Goal: Information Seeking & Learning: Stay updated

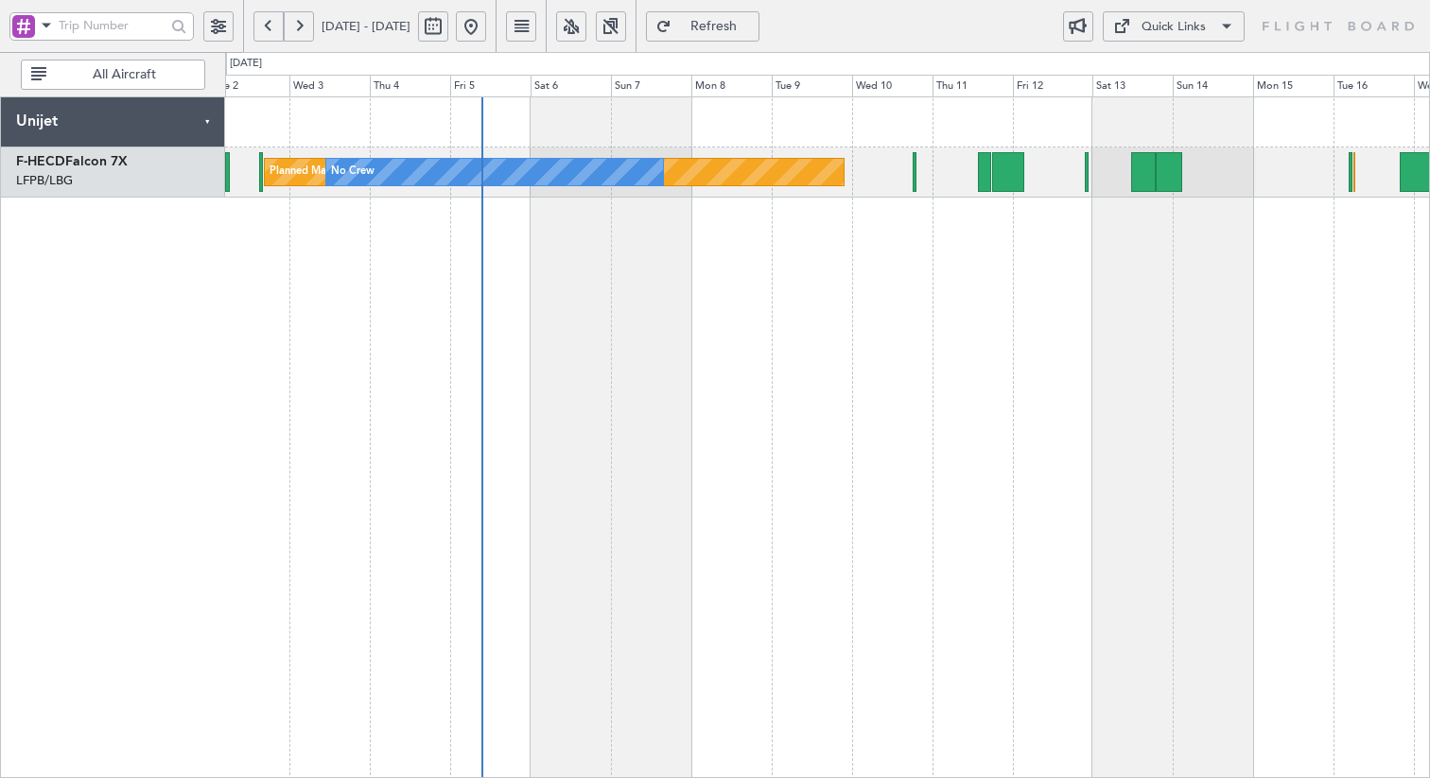
click at [600, 295] on div "Planned Maint [GEOGRAPHIC_DATA] ([GEOGRAPHIC_DATA]) No Crew No Crew" at bounding box center [827, 437] width 1205 height 682
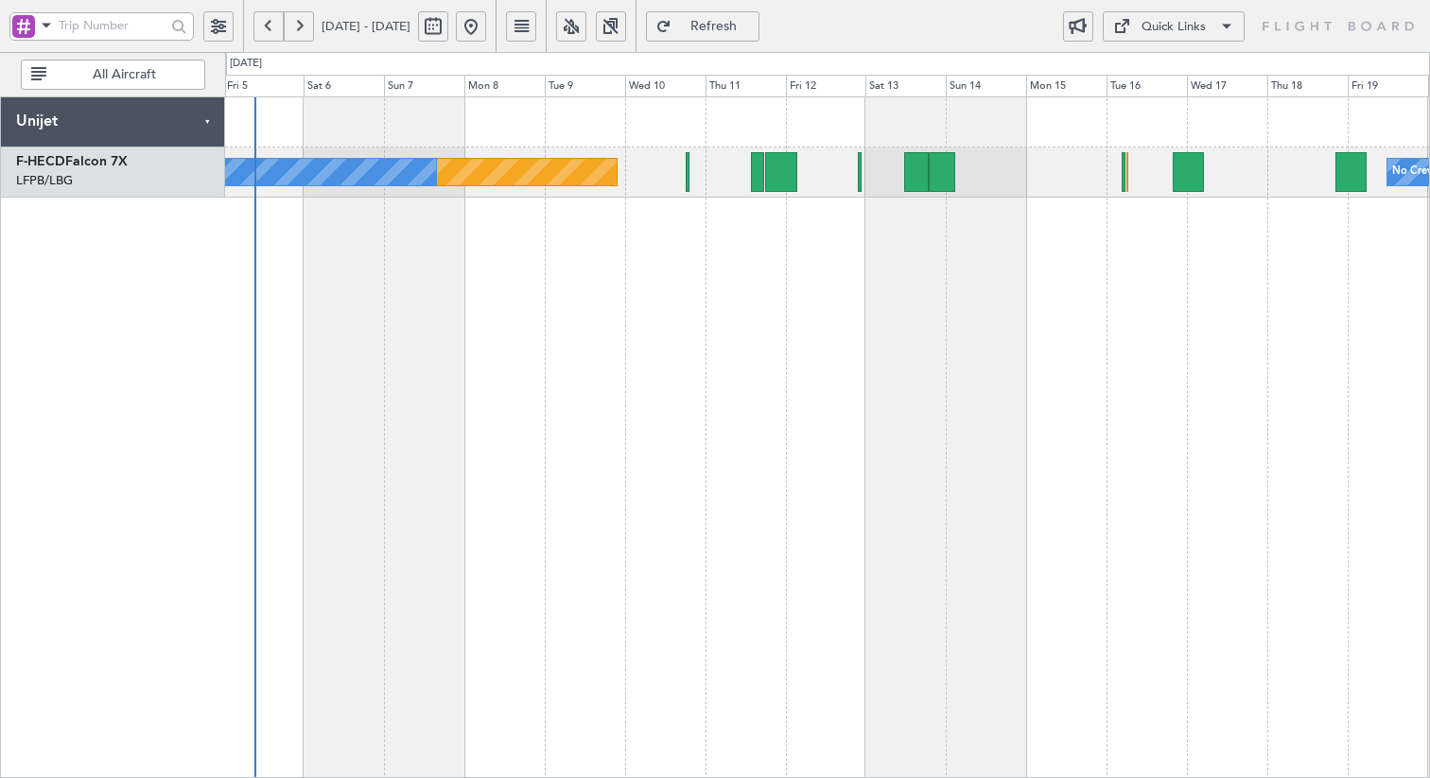
click at [596, 335] on div "Planned Maint [GEOGRAPHIC_DATA] ([GEOGRAPHIC_DATA]) No Crew No Crew No Crew" at bounding box center [827, 437] width 1205 height 682
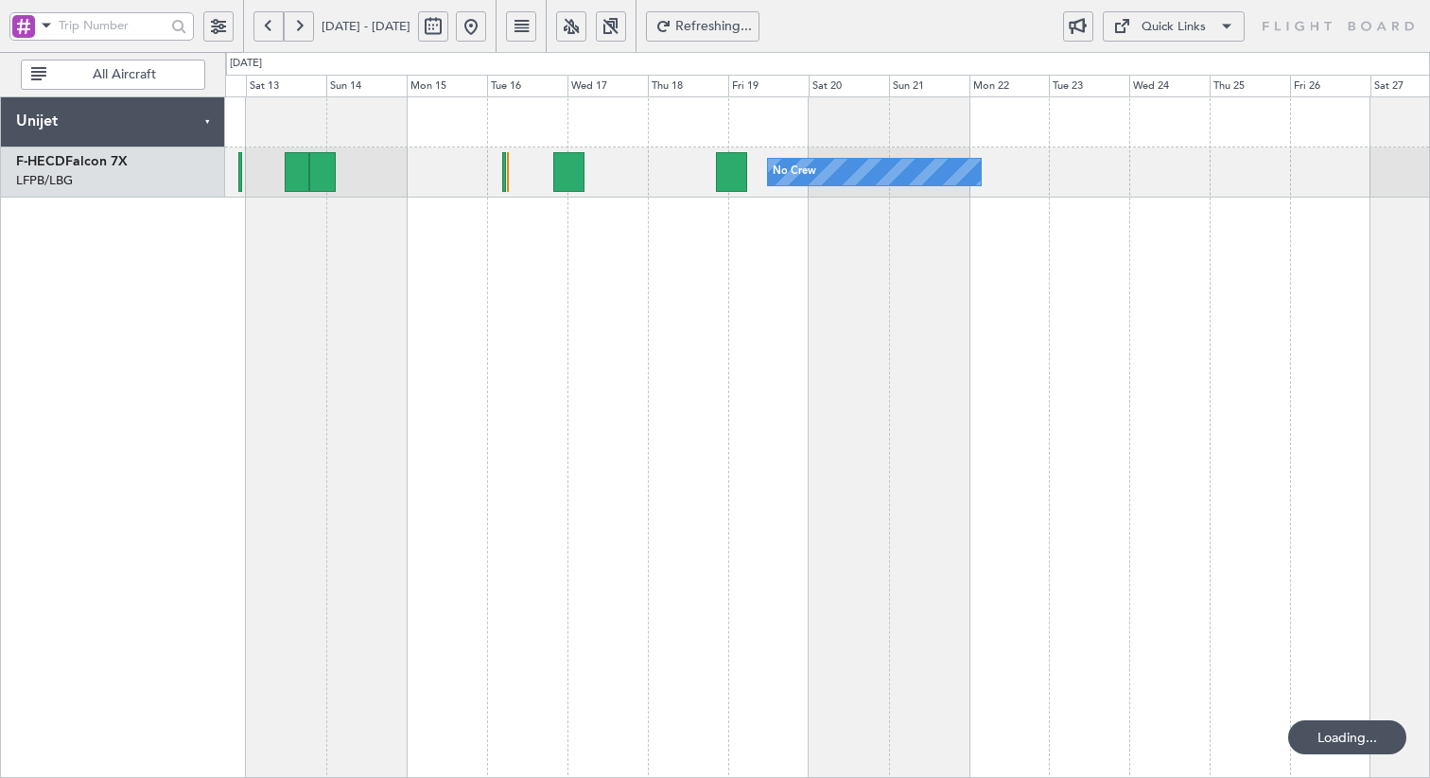
click at [142, 339] on div "No Crew Planned Maint [GEOGRAPHIC_DATA] ([GEOGRAPHIC_DATA]) Unijet F-HECD Falco…" at bounding box center [715, 415] width 1430 height 726
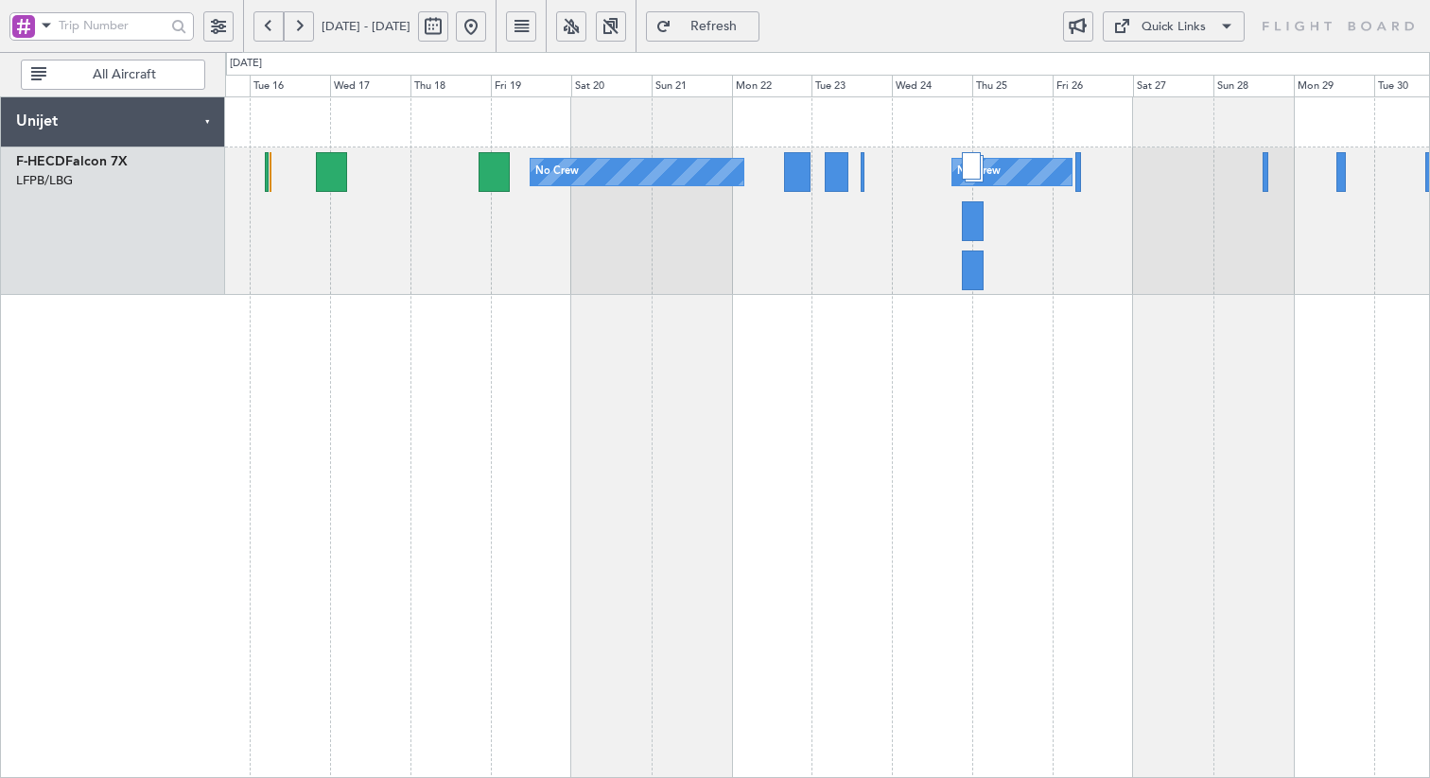
click at [1019, 265] on div "No Crew No Crew No Crew" at bounding box center [827, 222] width 1204 height 148
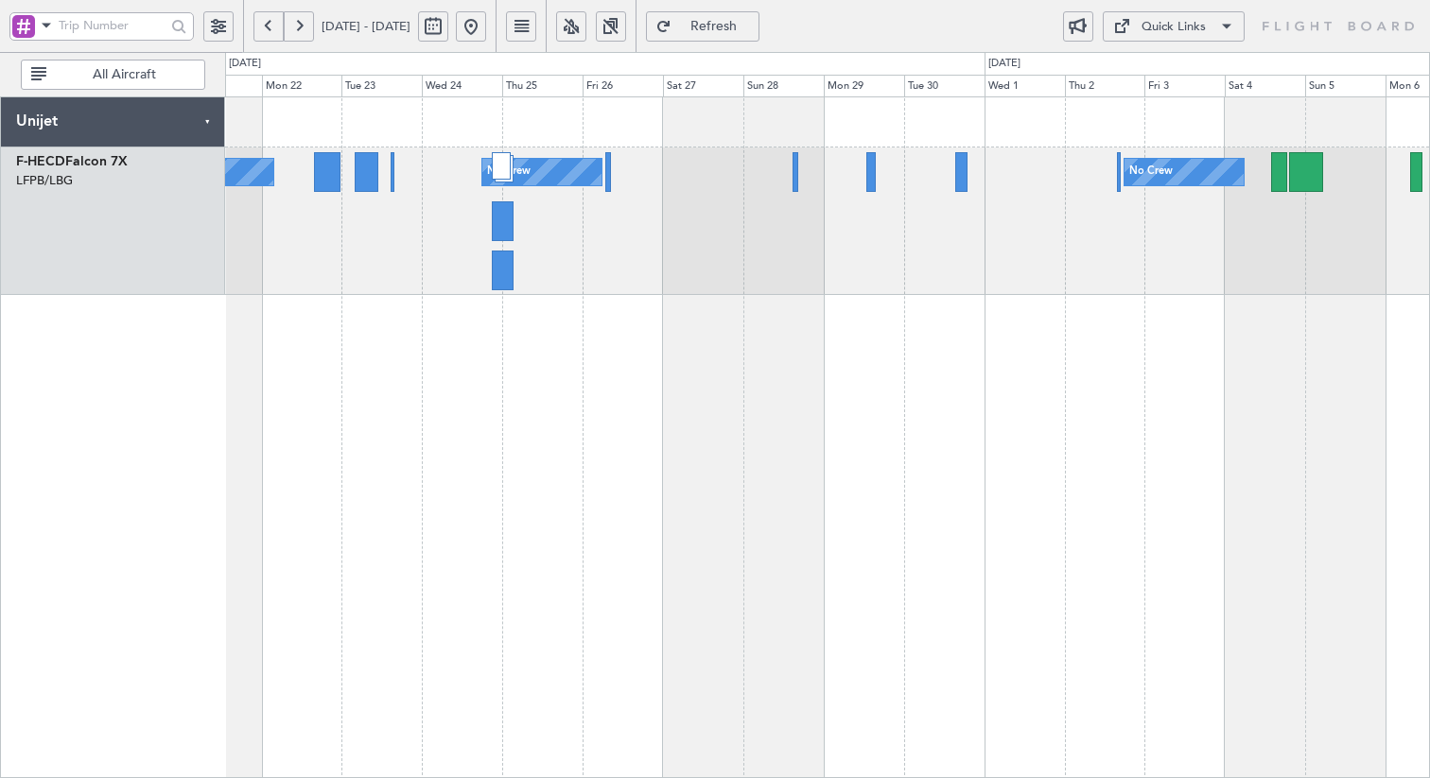
click at [693, 235] on div "No Crew No Crew No Crew" at bounding box center [827, 222] width 1204 height 148
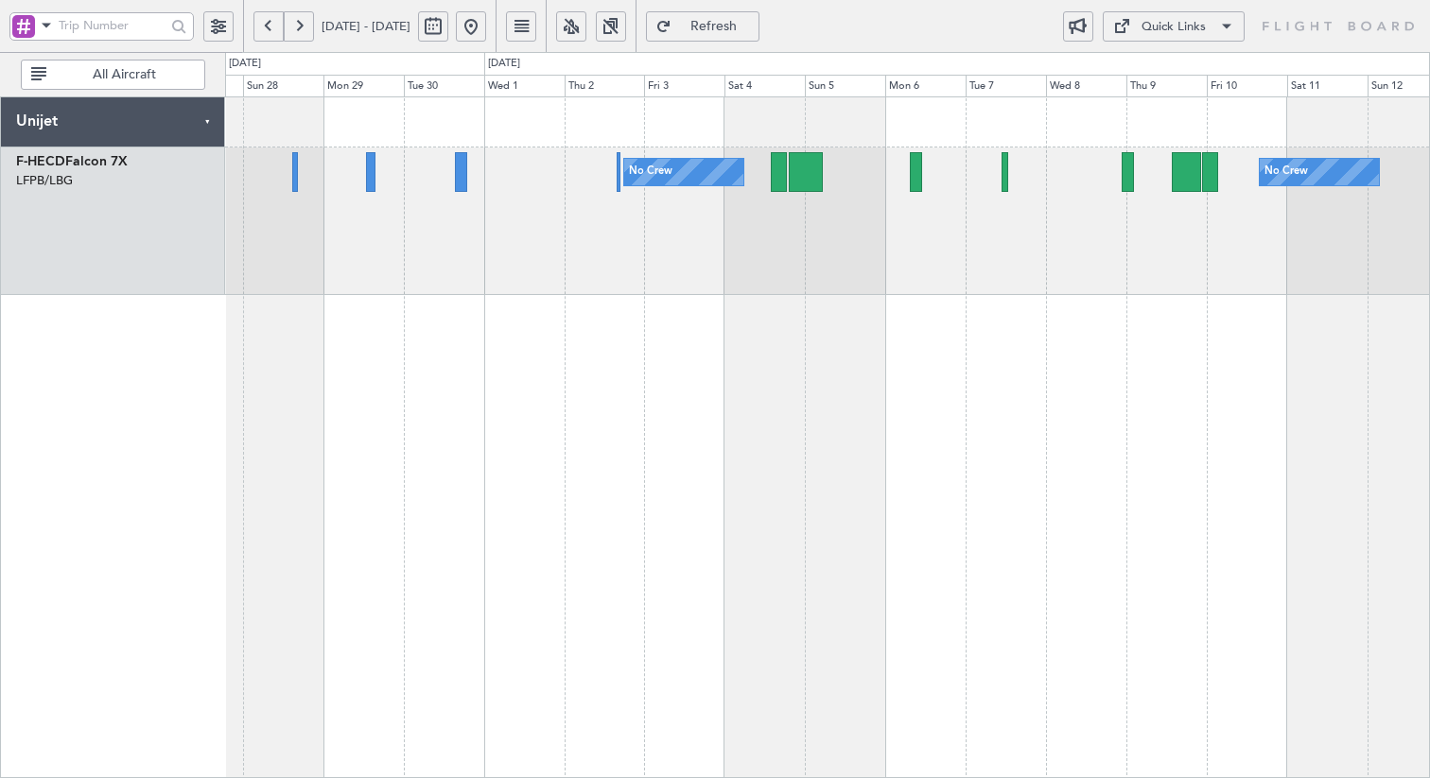
click at [722, 286] on div "No Crew No Crew No Crew" at bounding box center [827, 222] width 1204 height 148
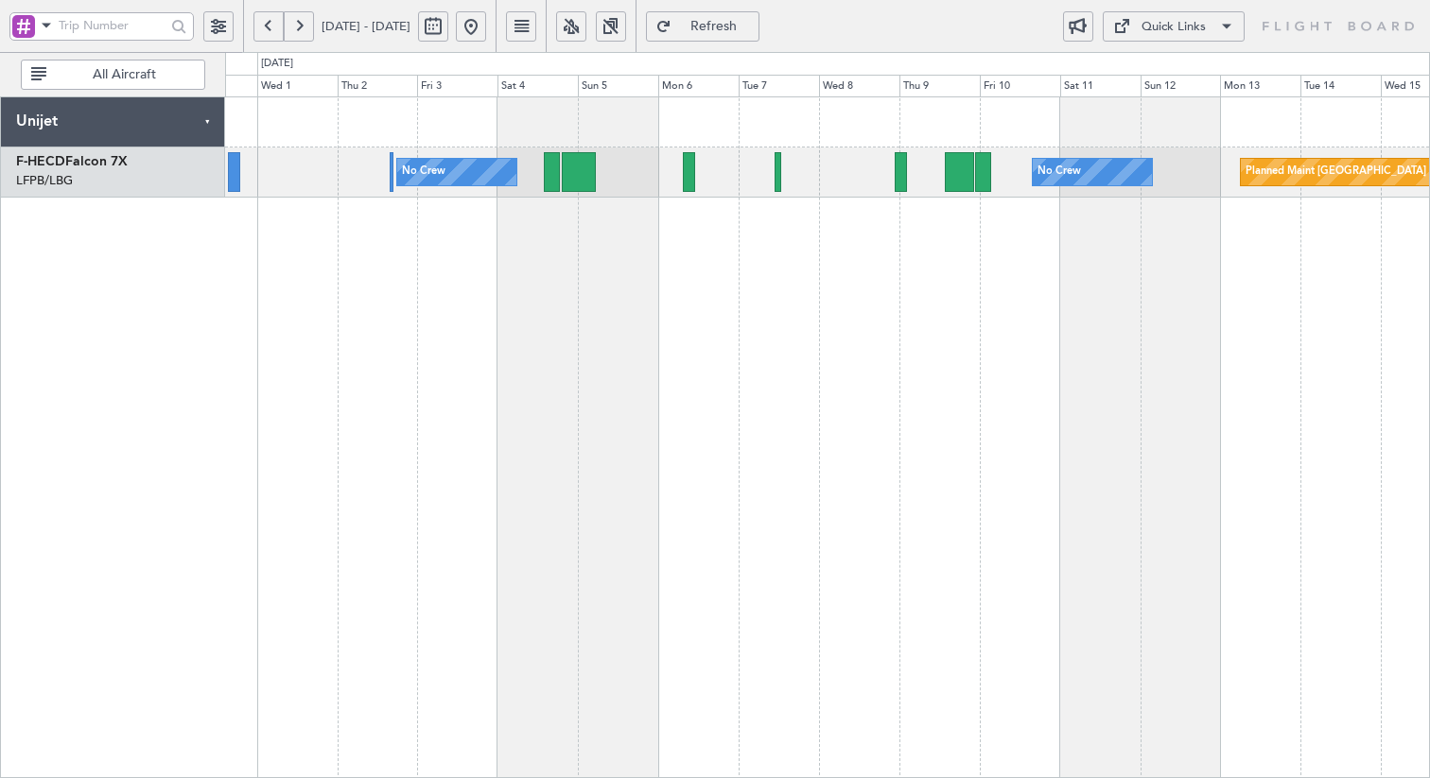
click at [603, 311] on div "No Crew No Crew Planned Maint [GEOGRAPHIC_DATA] ([GEOGRAPHIC_DATA])" at bounding box center [827, 437] width 1205 height 682
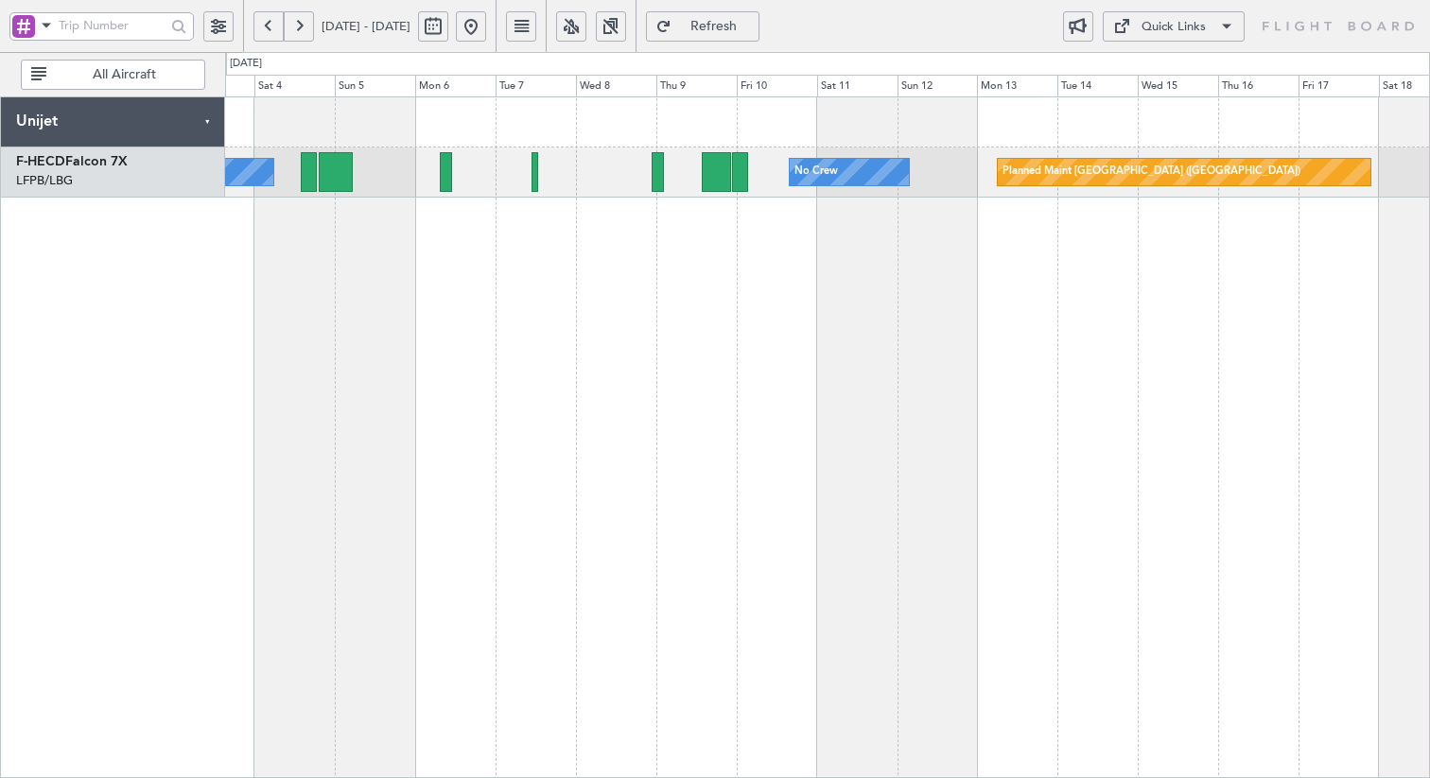
click at [808, 320] on div "No Crew No Crew Planned Maint [GEOGRAPHIC_DATA] ([GEOGRAPHIC_DATA])" at bounding box center [827, 437] width 1205 height 682
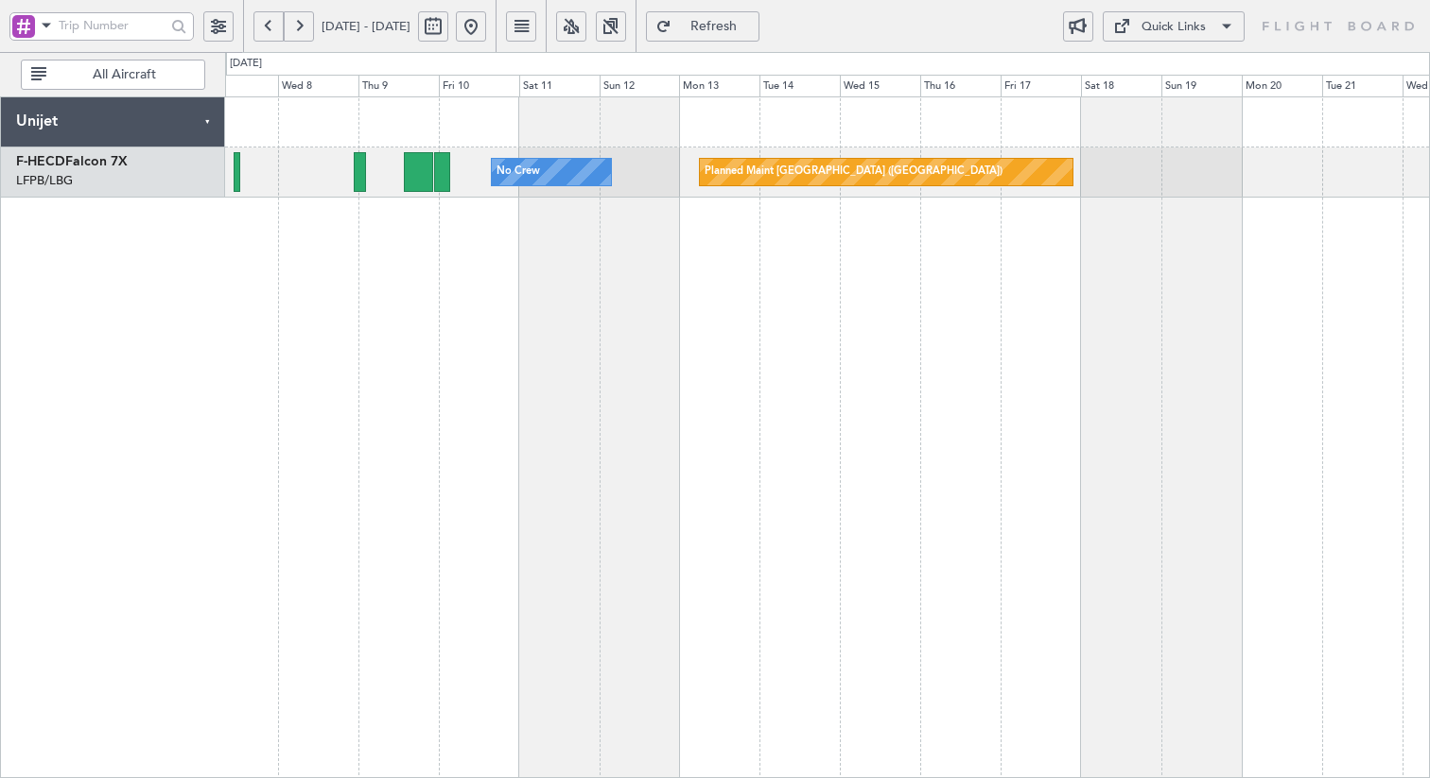
click at [590, 283] on div "No Crew Planned Maint [GEOGRAPHIC_DATA] ([GEOGRAPHIC_DATA]) No Crew" at bounding box center [827, 437] width 1205 height 682
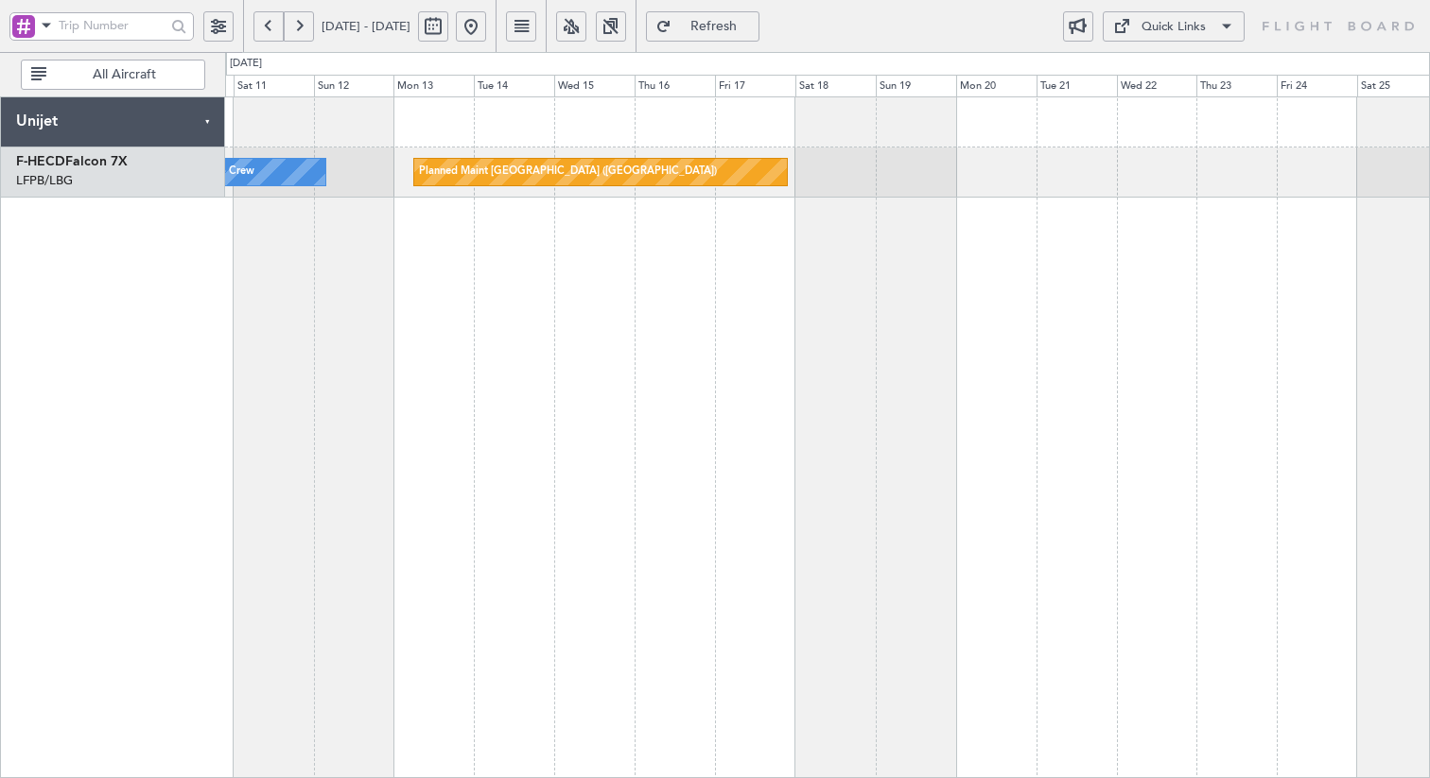
click at [565, 302] on div "No Crew Planned Maint [GEOGRAPHIC_DATA] ([GEOGRAPHIC_DATA])" at bounding box center [827, 437] width 1205 height 682
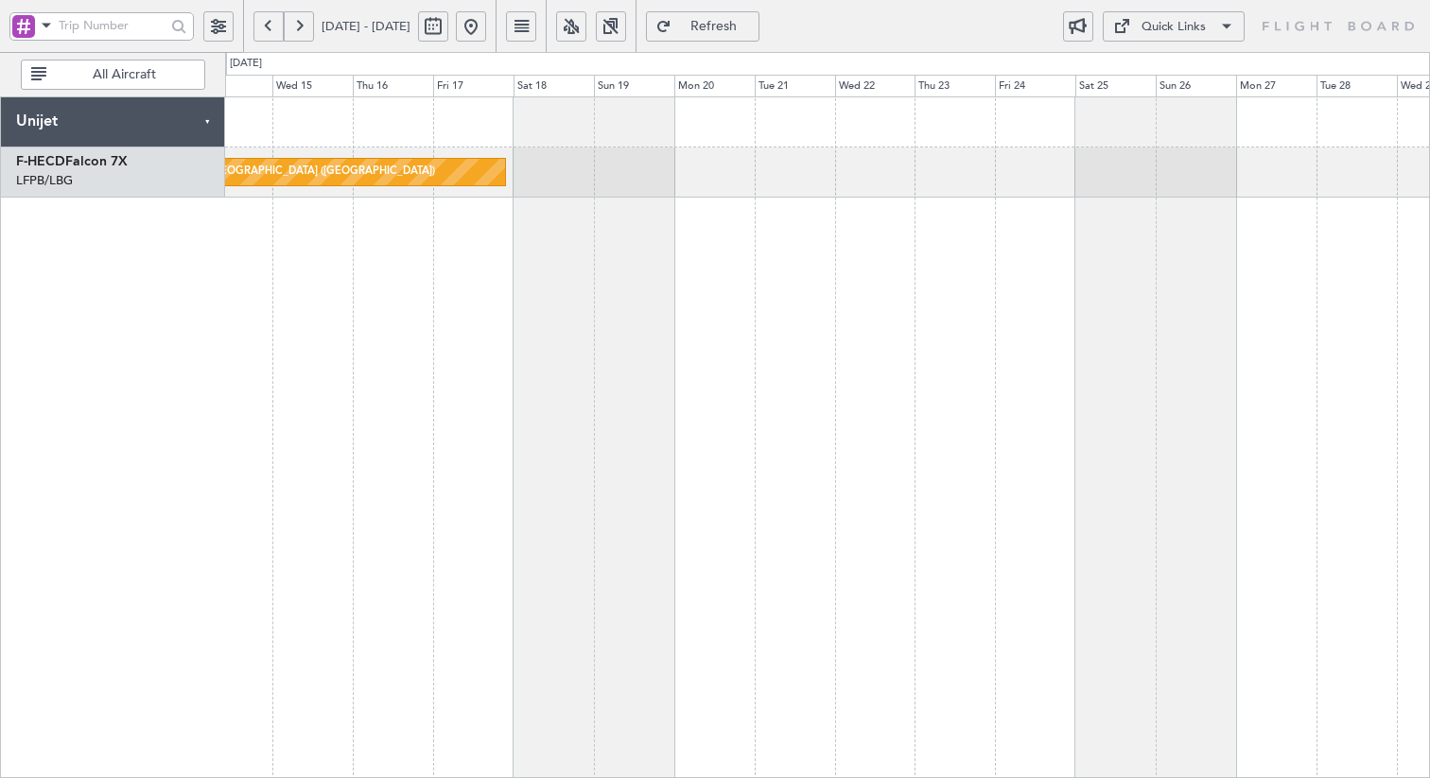
click at [704, 270] on div "Planned Maint [GEOGRAPHIC_DATA] ([GEOGRAPHIC_DATA]) No Crew" at bounding box center [827, 437] width 1205 height 682
click at [734, 31] on span "Refreshing..." at bounding box center [714, 26] width 78 height 13
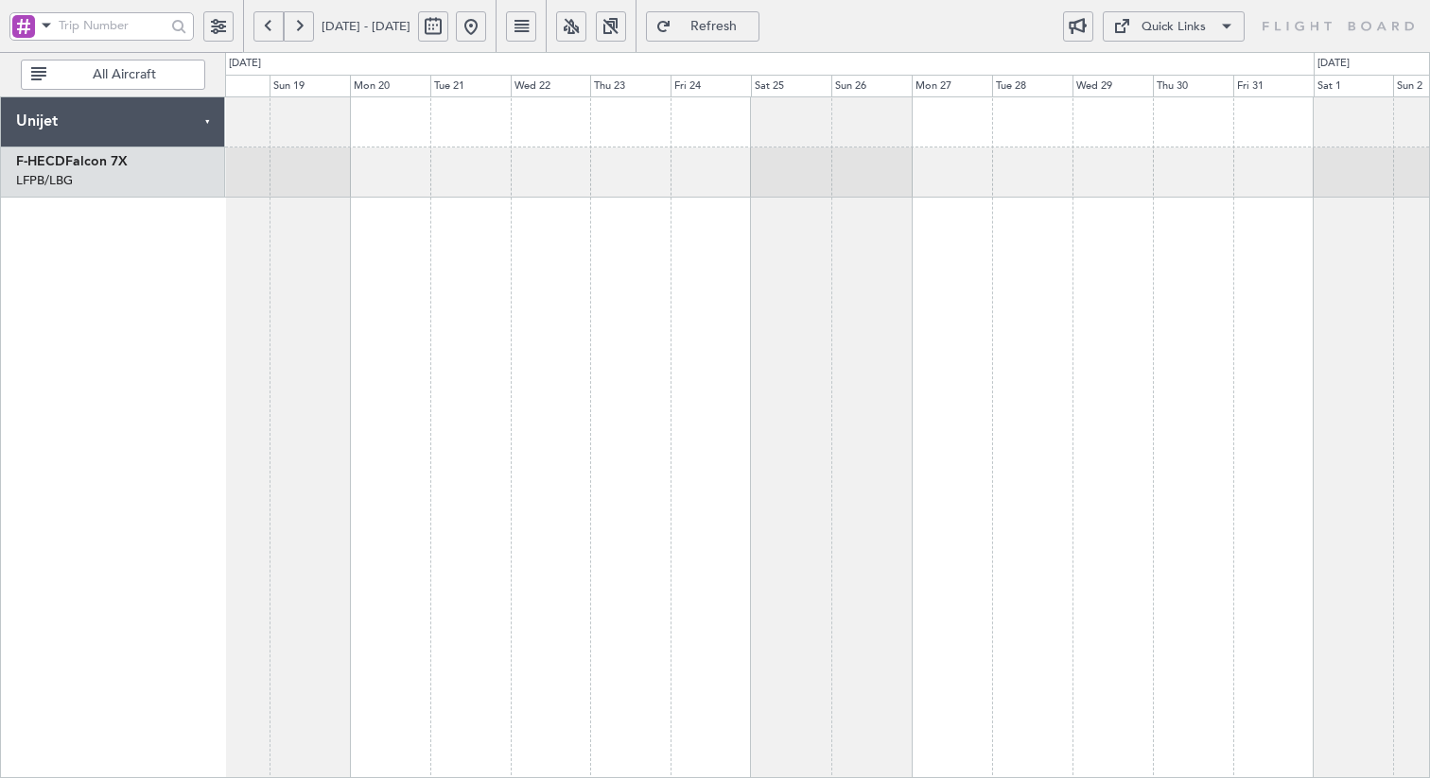
click at [591, 307] on div "Planned Maint [GEOGRAPHIC_DATA] ([GEOGRAPHIC_DATA]) Planned Maint [GEOGRAPHIC_D…" at bounding box center [827, 437] width 1205 height 682
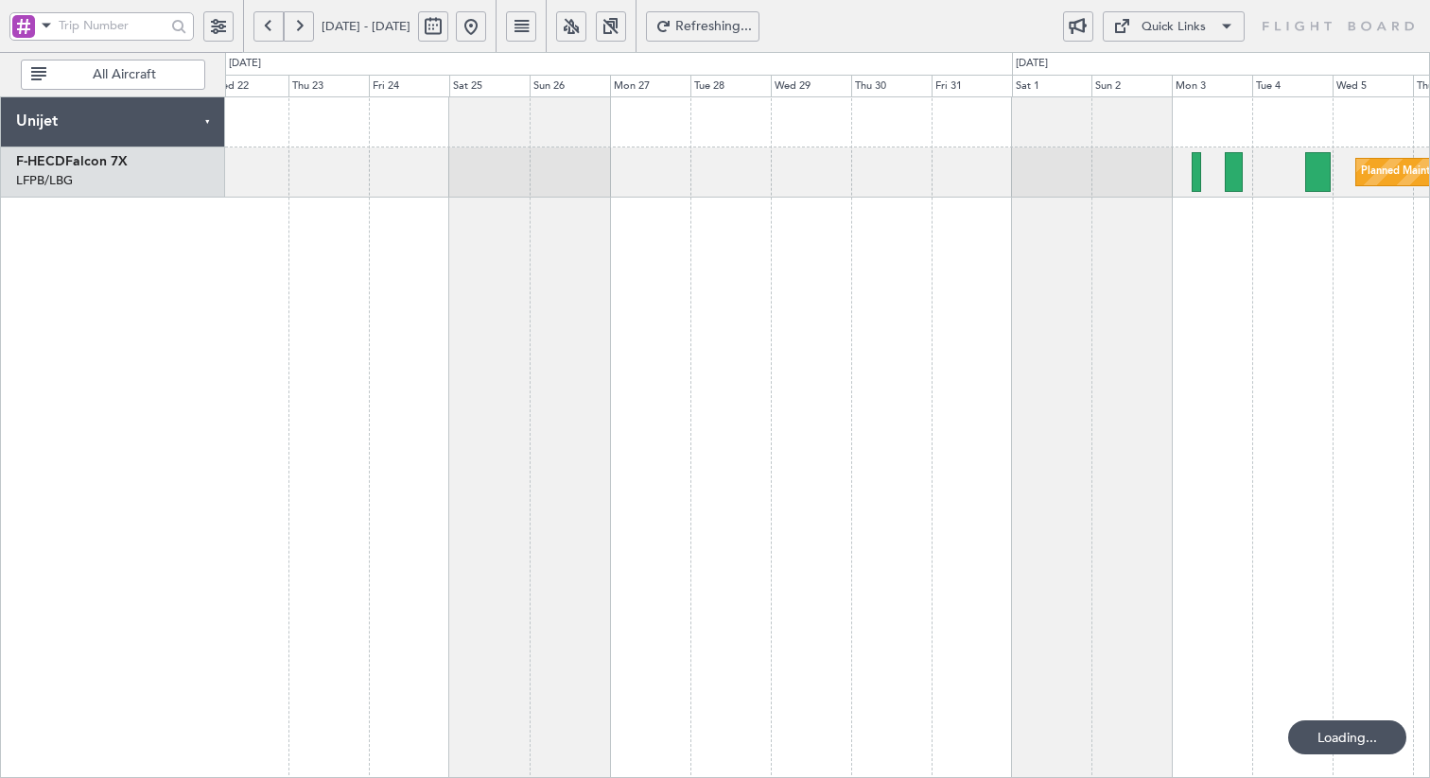
click at [665, 258] on div "Planned Maint [GEOGRAPHIC_DATA] ([GEOGRAPHIC_DATA])" at bounding box center [827, 437] width 1205 height 682
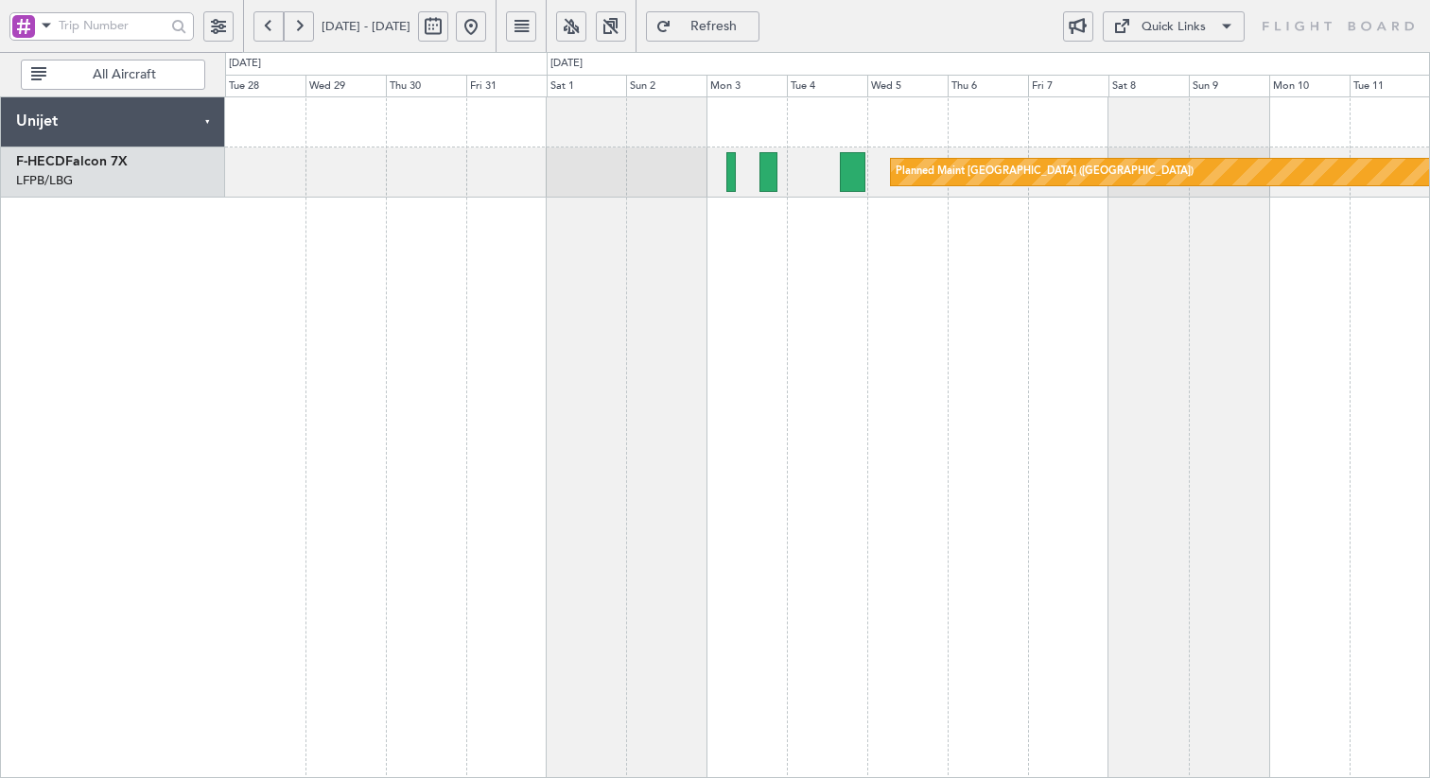
click at [478, 289] on div "Planned Maint [GEOGRAPHIC_DATA] ([GEOGRAPHIC_DATA])" at bounding box center [827, 437] width 1205 height 682
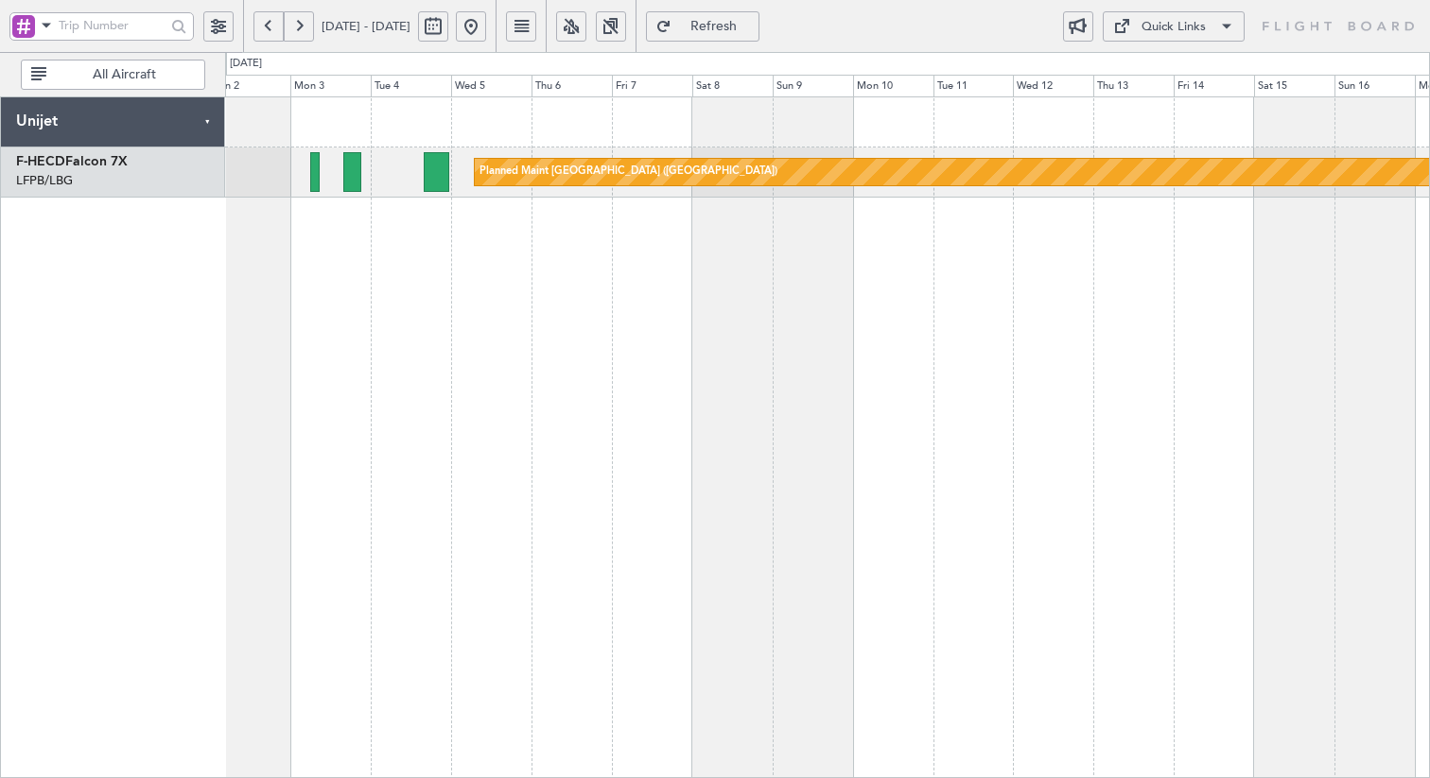
click at [388, 240] on div "Planned Maint [GEOGRAPHIC_DATA] ([GEOGRAPHIC_DATA])" at bounding box center [827, 437] width 1205 height 682
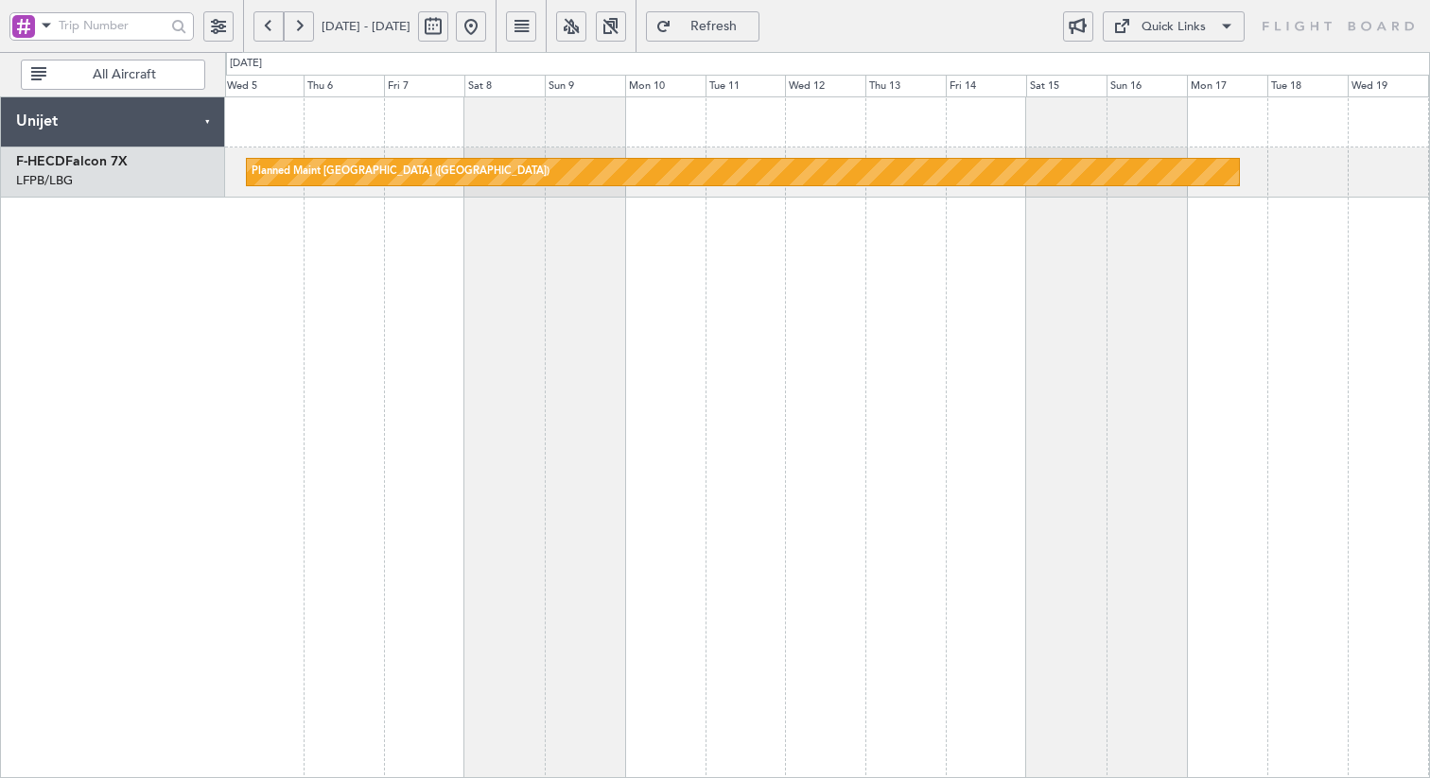
click at [520, 259] on div "Planned Maint [GEOGRAPHIC_DATA] ([GEOGRAPHIC_DATA])" at bounding box center [827, 437] width 1205 height 682
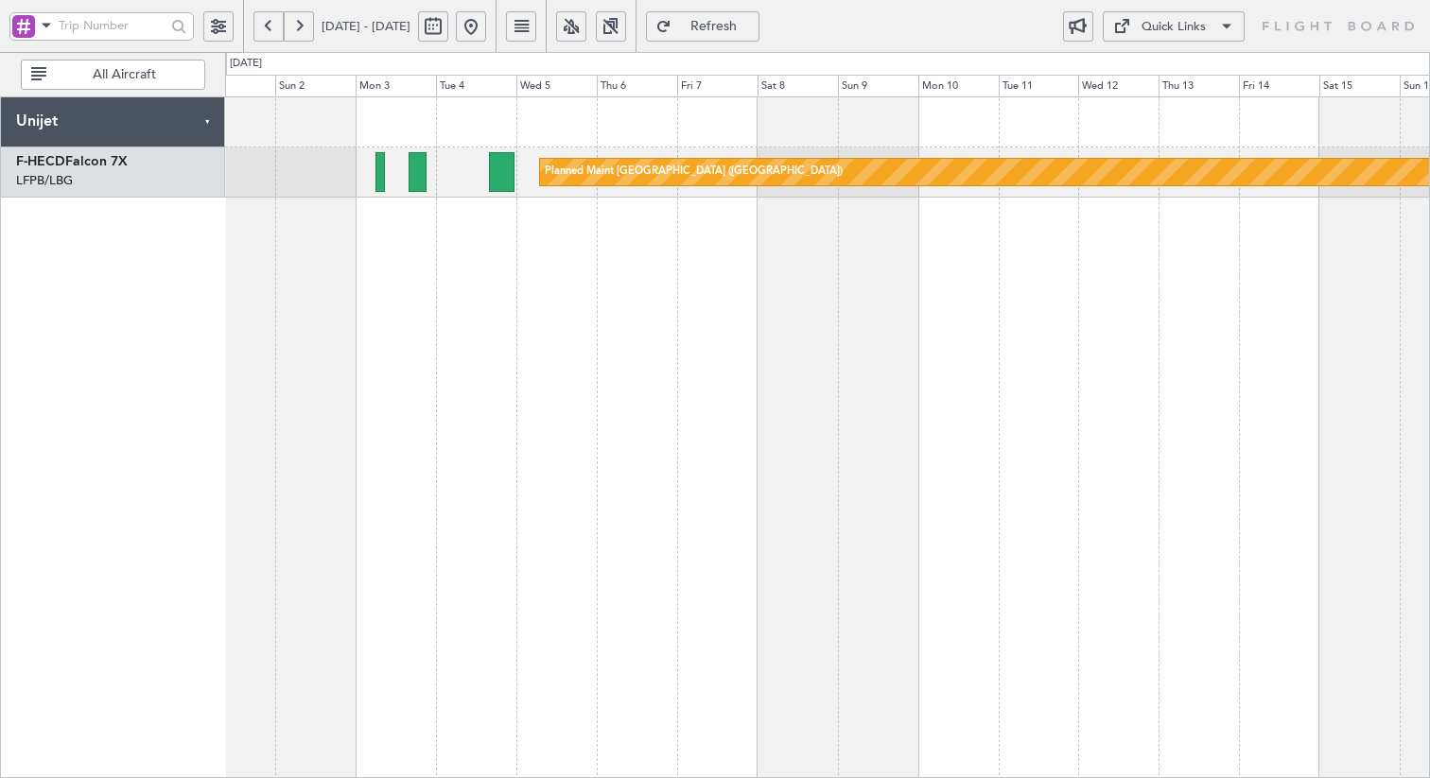
click at [899, 276] on div "Planned Maint [GEOGRAPHIC_DATA] ([GEOGRAPHIC_DATA])" at bounding box center [827, 437] width 1205 height 682
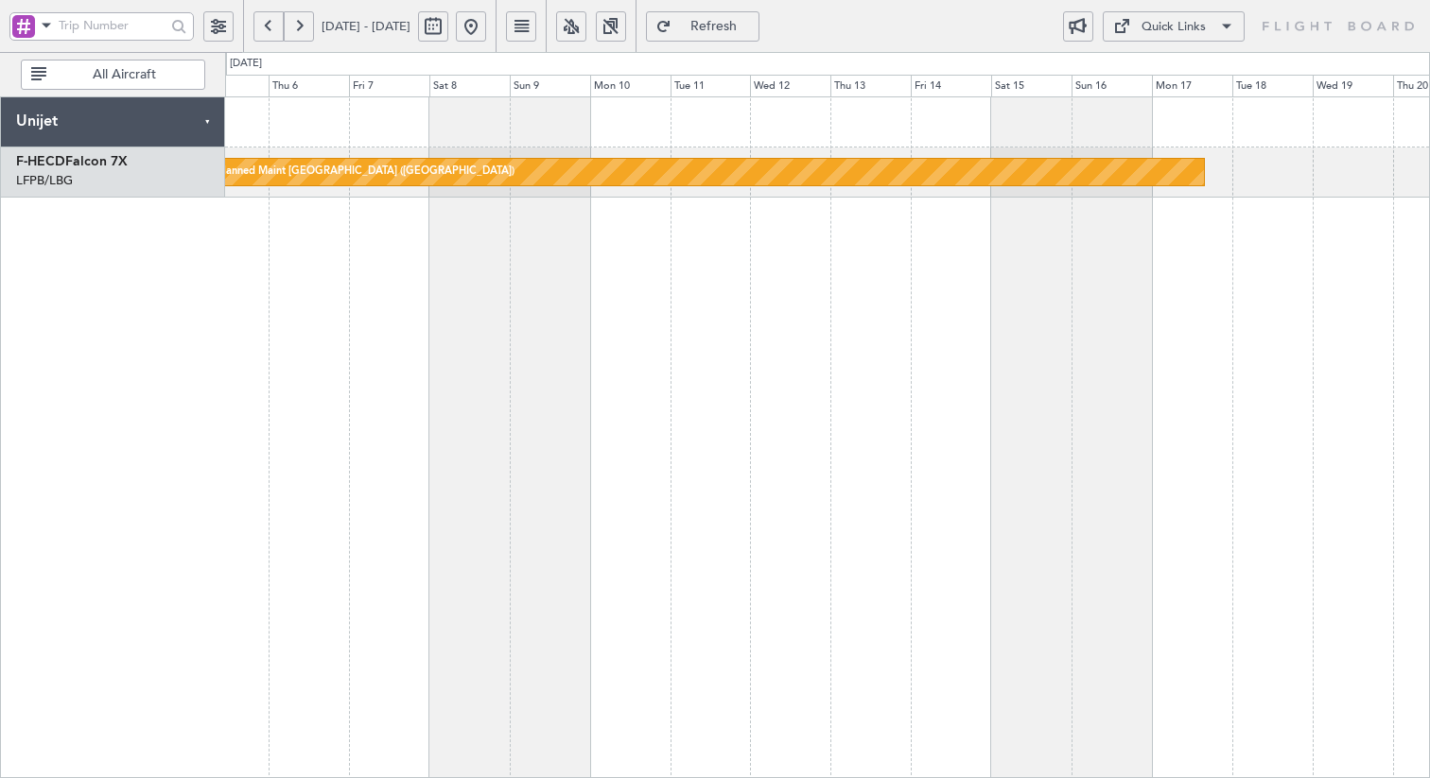
click at [384, 292] on div "Planned Maint [GEOGRAPHIC_DATA] ([GEOGRAPHIC_DATA])" at bounding box center [827, 437] width 1205 height 682
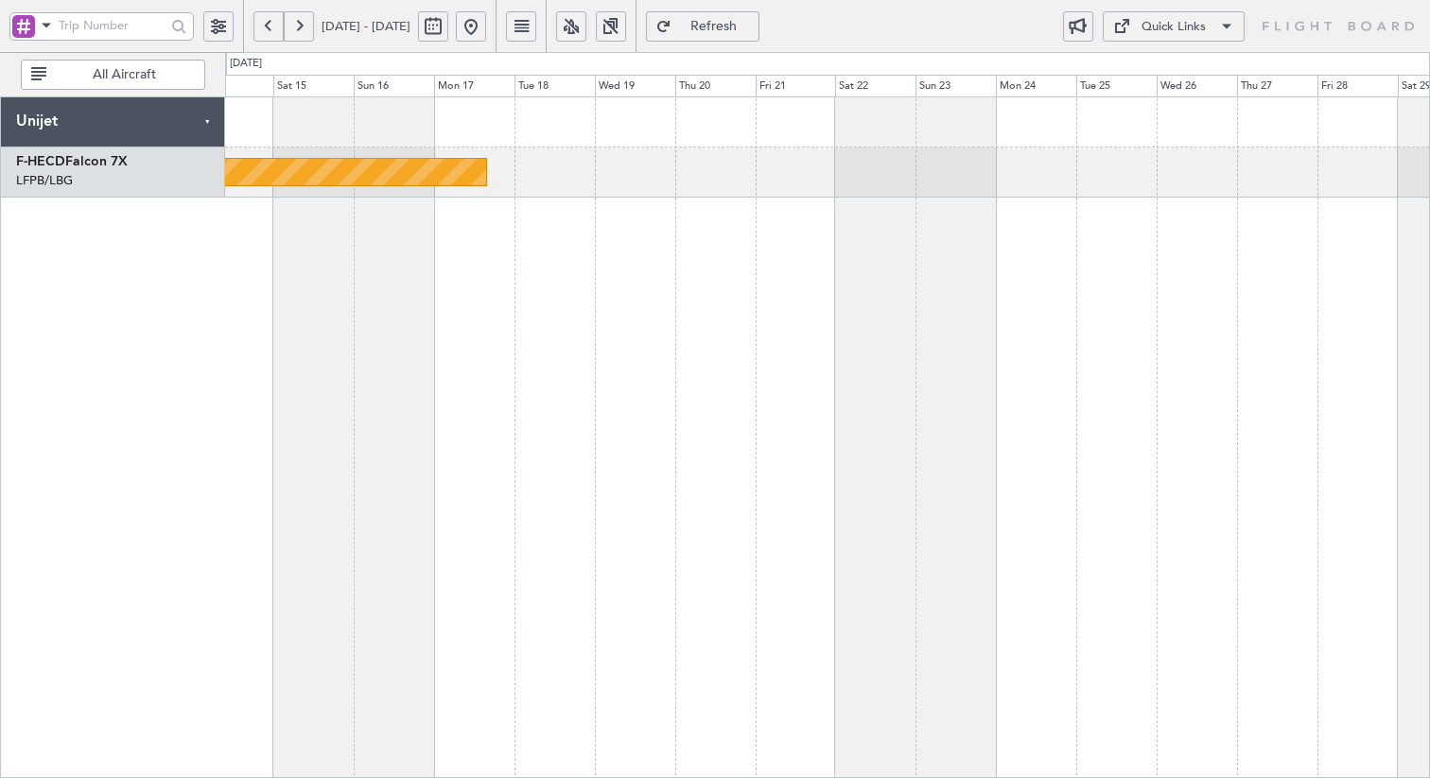
click at [199, 335] on div "Planned Maint [GEOGRAPHIC_DATA] ([GEOGRAPHIC_DATA]) Unijet F-HECD Falcon 7X LFP…" at bounding box center [715, 415] width 1430 height 726
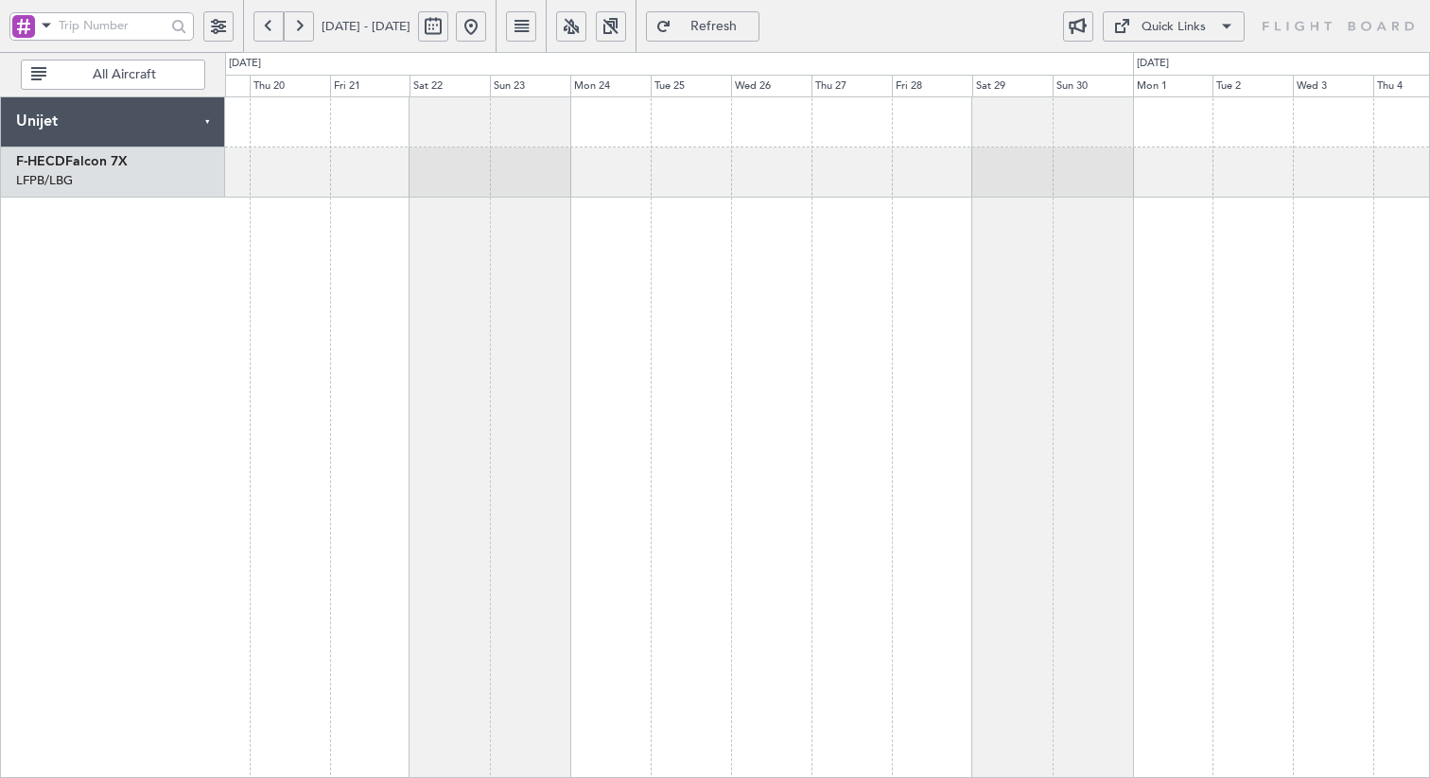
click at [372, 338] on div "Planned Maint [GEOGRAPHIC_DATA] ([GEOGRAPHIC_DATA])" at bounding box center [827, 437] width 1205 height 682
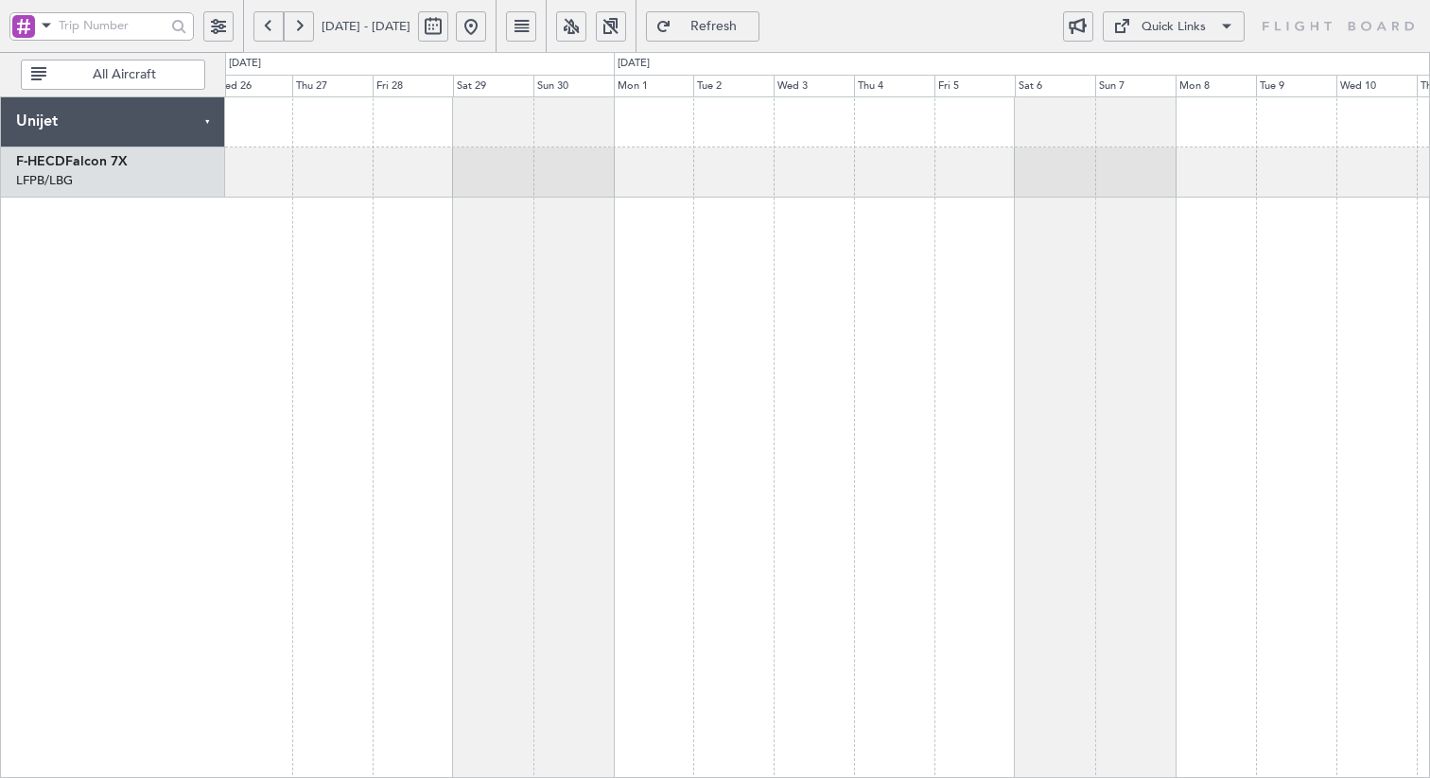
click at [394, 327] on div at bounding box center [827, 437] width 1205 height 682
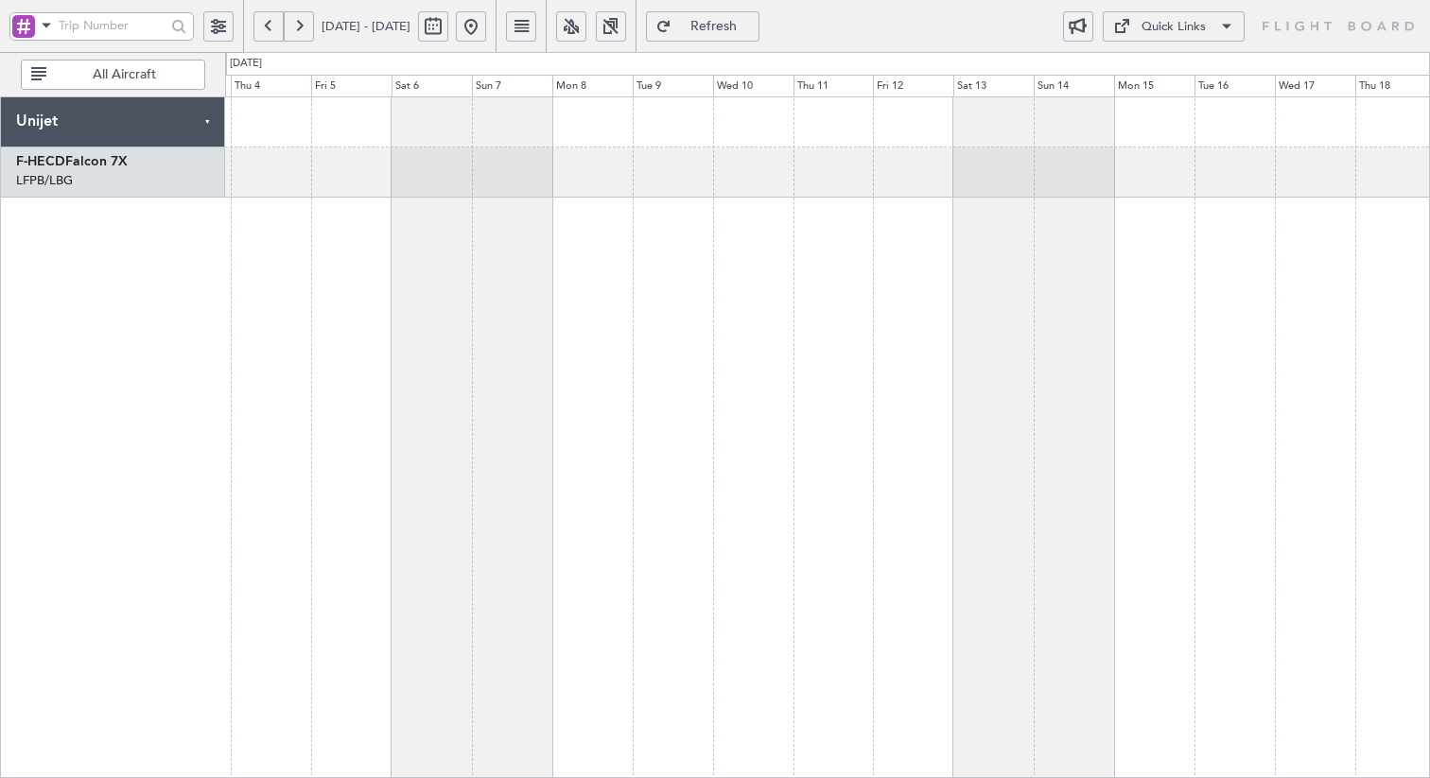
click at [355, 264] on div at bounding box center [827, 437] width 1205 height 682
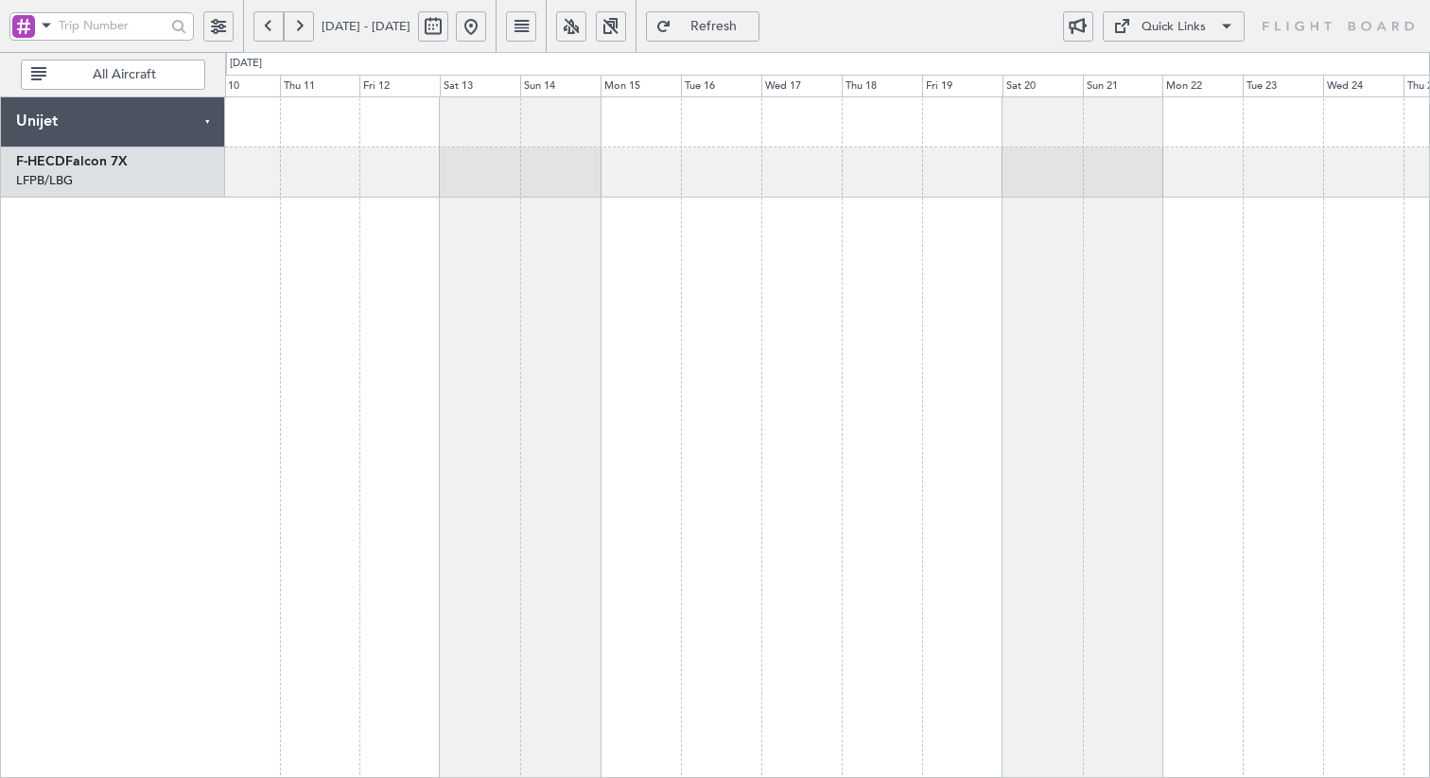
click at [529, 221] on div at bounding box center [827, 437] width 1205 height 682
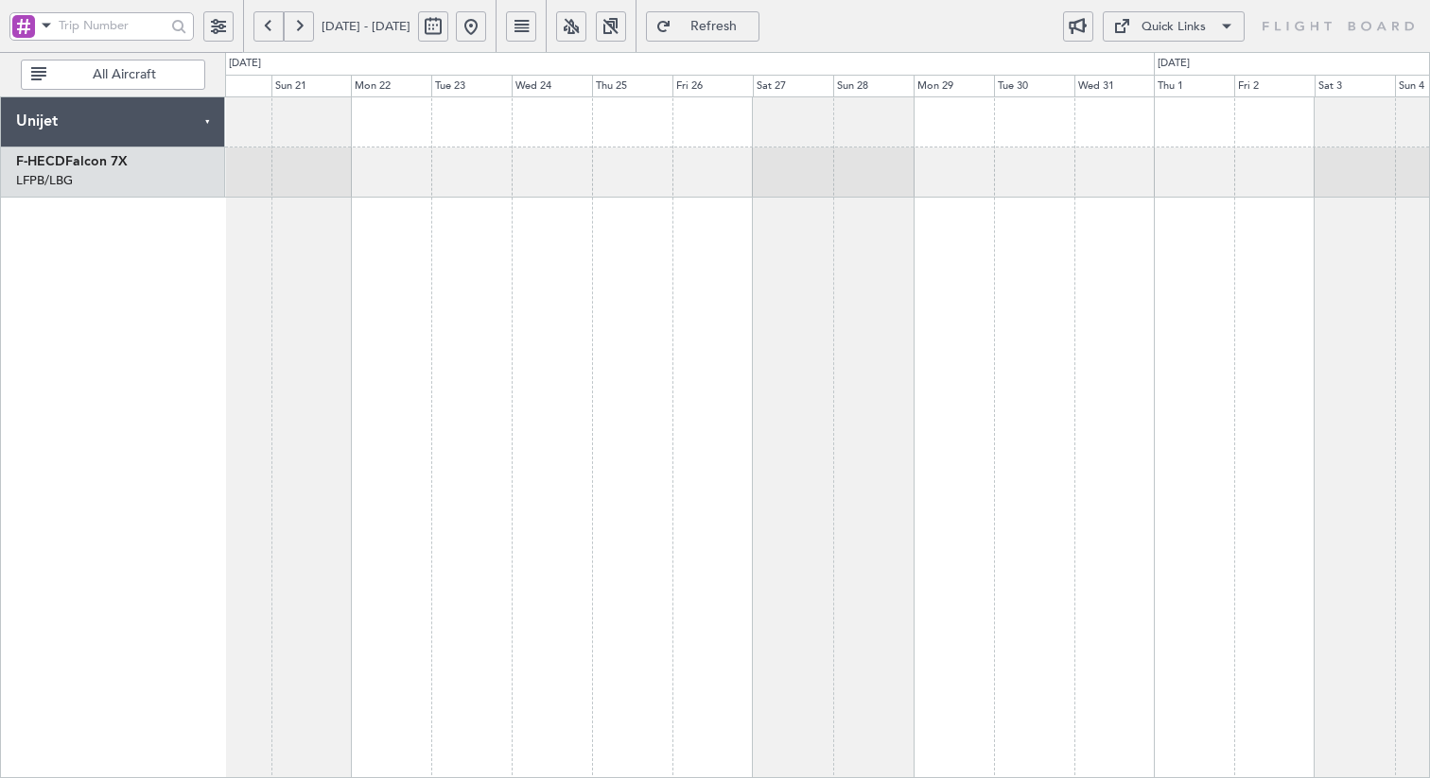
click at [181, 196] on div "Unijet F-HECD Falcon 7X LFPB/LBG Paris ([GEOGRAPHIC_DATA]) 0 0 Sat 20 Sun 21 Mo…" at bounding box center [715, 415] width 1430 height 726
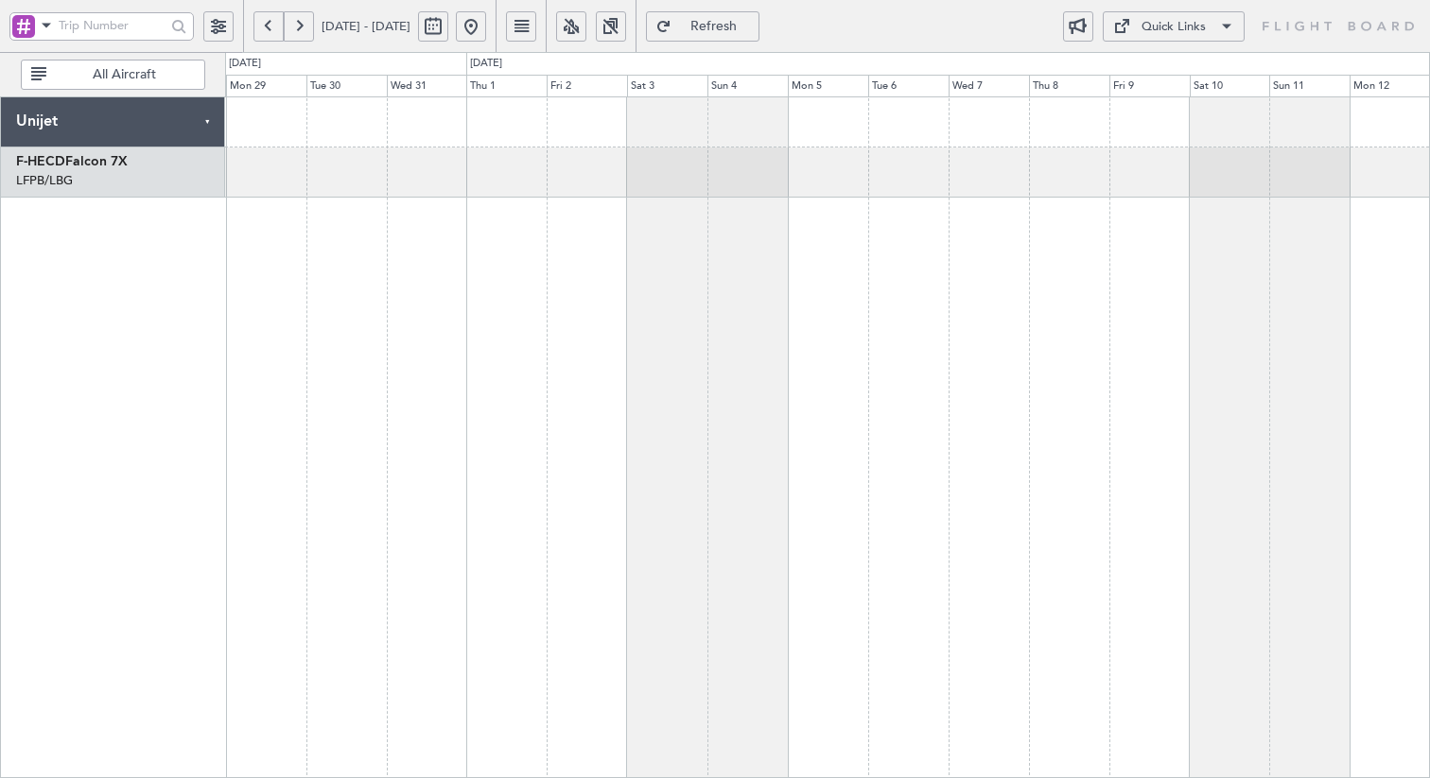
click at [192, 231] on div "Unijet F-HECD Falcon 7X LFPB/LBG Paris ([GEOGRAPHIC_DATA]) 0 0 Mon 29 Tue 30 We…" at bounding box center [715, 415] width 1430 height 726
